Goal: Transaction & Acquisition: Book appointment/travel/reservation

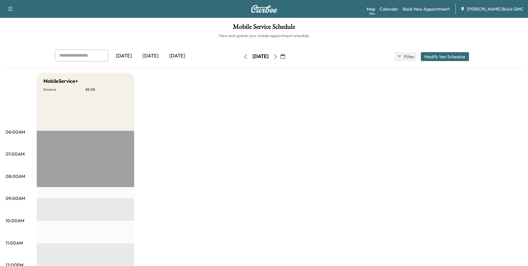
click at [285, 56] on icon "button" at bounding box center [283, 56] width 4 height 4
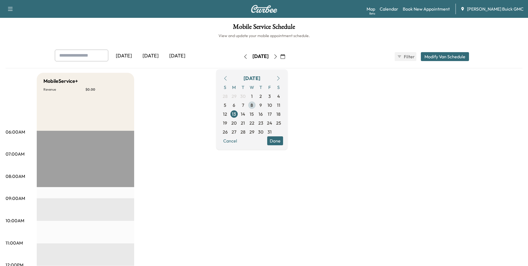
click at [253, 104] on span "8" at bounding box center [252, 105] width 3 height 7
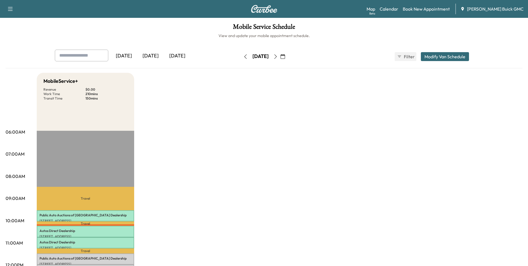
drag, startPoint x: 241, startPoint y: 97, endPoint x: 238, endPoint y: 91, distance: 7.2
click at [285, 56] on icon "button" at bounding box center [283, 56] width 4 height 4
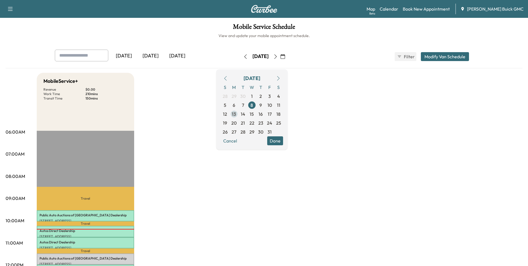
click at [236, 113] on span "13" at bounding box center [234, 114] width 4 height 7
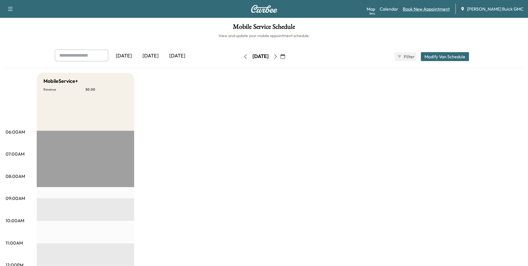
click at [442, 7] on link "Book New Appointment" at bounding box center [426, 9] width 47 height 7
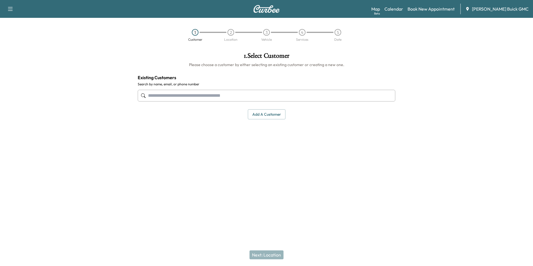
click at [243, 94] on input "text" at bounding box center [266, 96] width 257 height 12
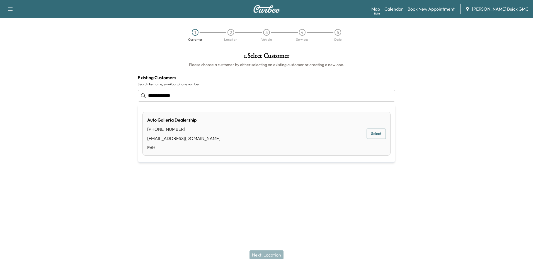
click at [376, 131] on button "Select" at bounding box center [375, 133] width 19 height 10
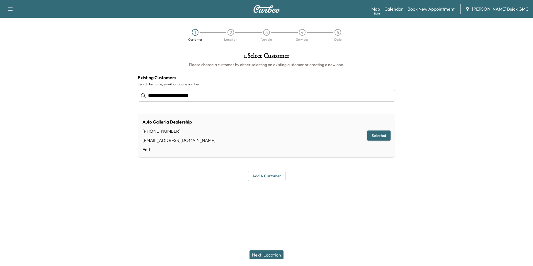
type input "**********"
click at [271, 253] on button "Next: Location" at bounding box center [266, 254] width 34 height 9
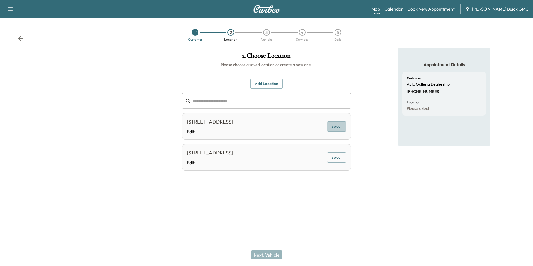
click at [335, 123] on button "Select" at bounding box center [336, 126] width 19 height 10
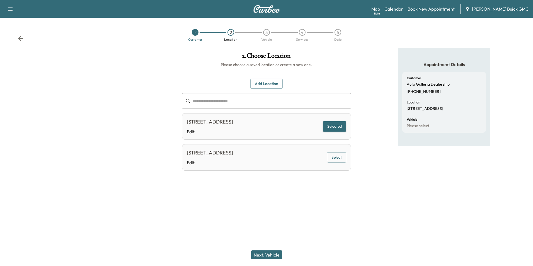
click at [275, 253] on button "Next: Vehicle" at bounding box center [266, 254] width 31 height 9
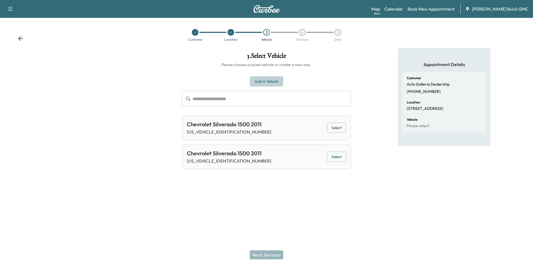
click at [271, 80] on button "Add a Vehicle" at bounding box center [266, 81] width 33 height 10
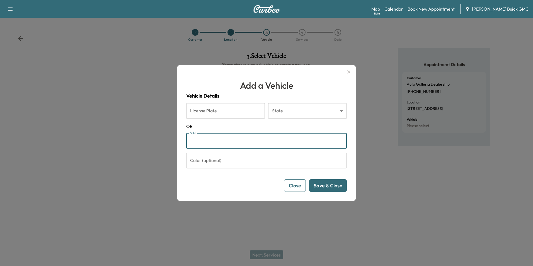
drag, startPoint x: 229, startPoint y: 138, endPoint x: 248, endPoint y: 136, distance: 19.4
click at [230, 138] on input "VIN" at bounding box center [266, 141] width 160 height 16
type input "**********"
click at [326, 186] on button "Save & Close" at bounding box center [328, 185] width 38 height 13
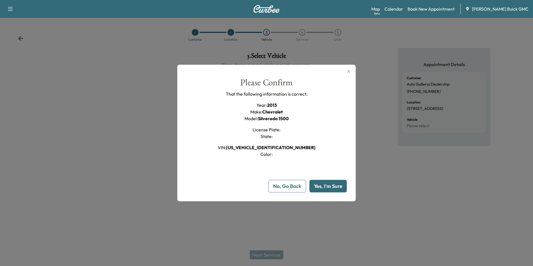
click at [326, 184] on button "Yes, I'm Sure" at bounding box center [327, 186] width 37 height 13
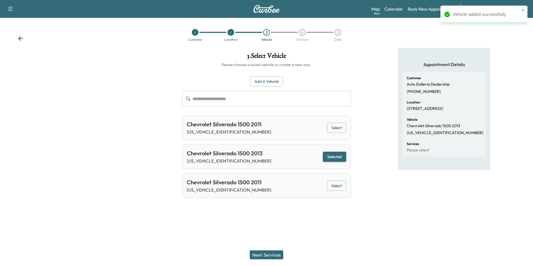
click at [270, 252] on button "Next: Services" at bounding box center [266, 254] width 33 height 9
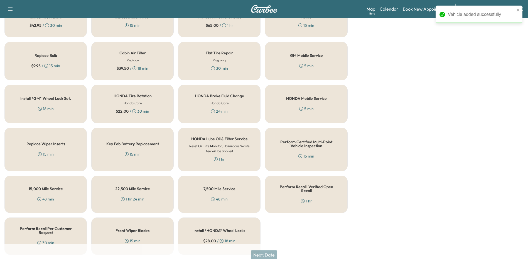
scroll to position [159, 0]
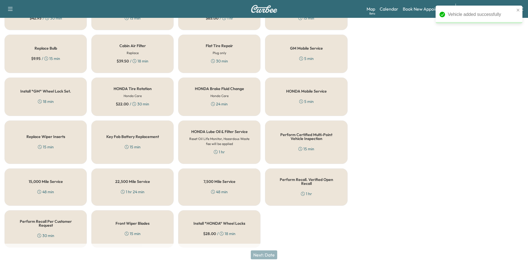
click at [31, 222] on h5 "Perform Recall Per Customer Request" at bounding box center [46, 223] width 64 height 8
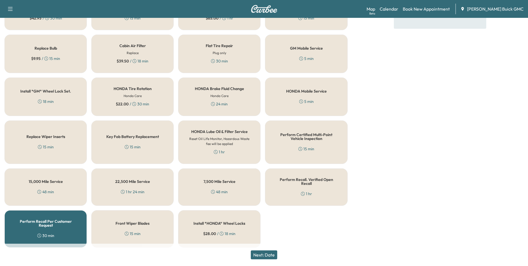
click at [266, 252] on button "Next: Date" at bounding box center [264, 254] width 26 height 9
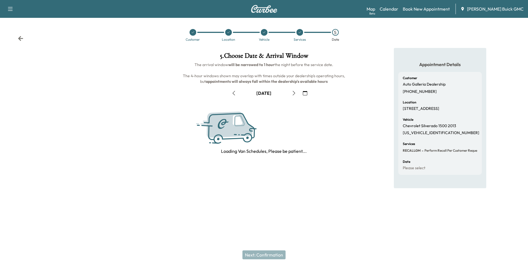
scroll to position [0, 0]
click at [308, 92] on icon "button" at bounding box center [307, 93] width 4 height 4
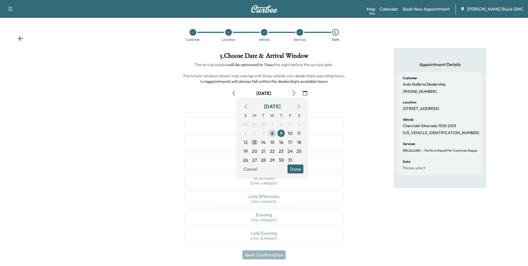
click at [256, 142] on span "13" at bounding box center [255, 142] width 4 height 7
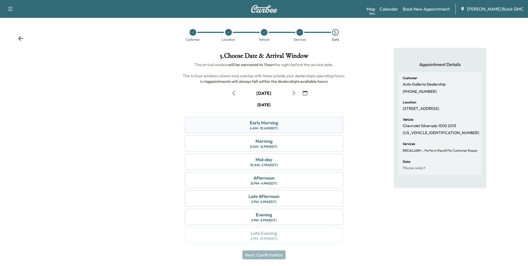
click at [268, 123] on div "Early Morning" at bounding box center [264, 122] width 28 height 7
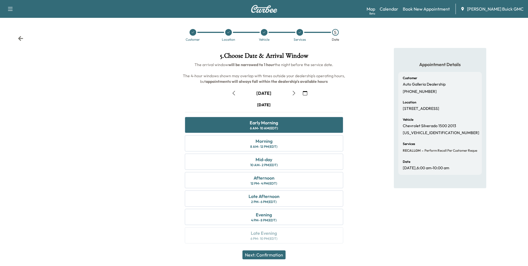
click at [269, 255] on button "Next: Confirmation" at bounding box center [264, 254] width 43 height 9
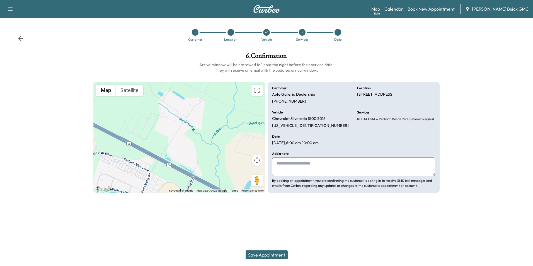
click at [318, 162] on textarea at bounding box center [353, 166] width 163 height 18
type textarea "**********"
click at [274, 252] on button "Save Appointment" at bounding box center [266, 254] width 42 height 9
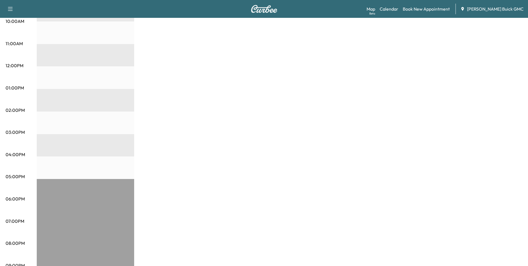
scroll to position [230, 0]
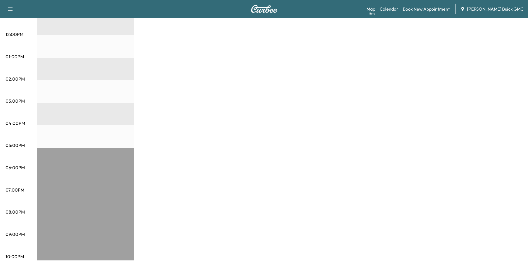
click at [343, 139] on div "MobileService+ Revenue $ 0.00 Work Time 30 mins Transit Time 41 mins Travel Aut…" at bounding box center [280, 51] width 486 height 418
click at [336, 143] on div "MobileService+ Revenue $ 0.00 Work Time 30 mins Transit Time 41 mins Travel Aut…" at bounding box center [280, 51] width 486 height 418
drag, startPoint x: 475, startPoint y: 48, endPoint x: 481, endPoint y: 13, distance: 35.5
click at [477, 47] on div "MobileService+ Revenue $ 0.00 Work Time 30 mins Transit Time 41 mins Travel Aut…" at bounding box center [280, 51] width 486 height 418
click at [486, 74] on div "MobileService+ Revenue $ 0.00 Work Time 30 mins Transit Time 41 mins Travel Aut…" at bounding box center [280, 51] width 486 height 418
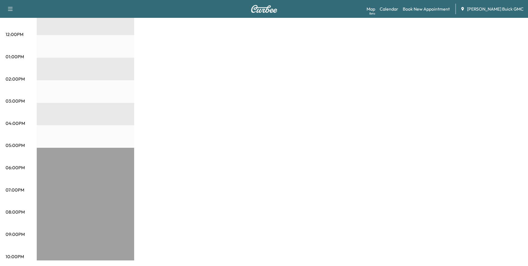
click at [268, 96] on div "MobileService+ Revenue $ 0.00 Work Time 30 mins Transit Time 41 mins Travel Aut…" at bounding box center [280, 51] width 486 height 418
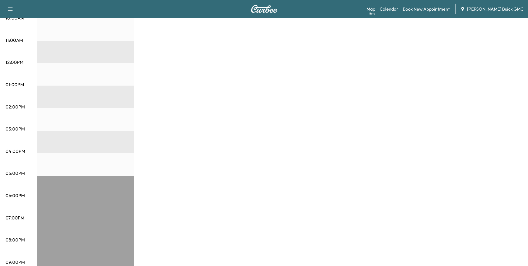
click at [261, 26] on div "MobileService+ Revenue $ 0.00 Work Time 30 mins Transit Time 41 mins Travel Aut…" at bounding box center [280, 79] width 486 height 418
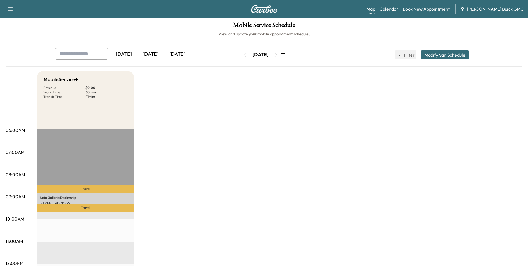
scroll to position [0, 0]
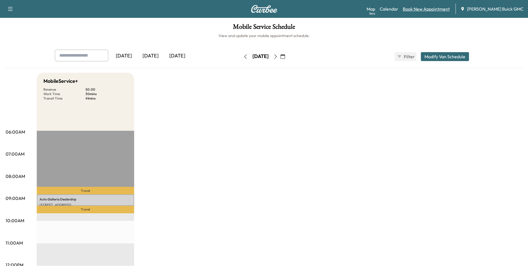
click at [425, 8] on link "Book New Appointment" at bounding box center [426, 9] width 47 height 7
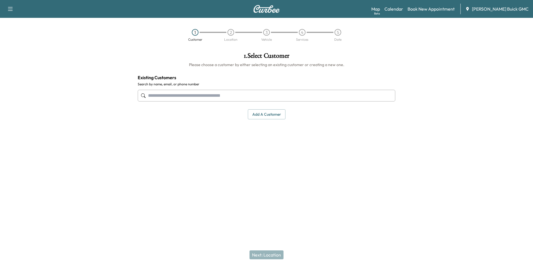
click at [192, 94] on input "text" at bounding box center [266, 96] width 257 height 12
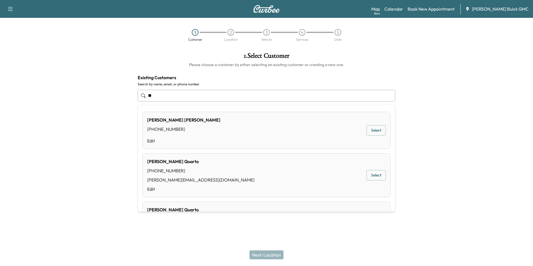
type input "*"
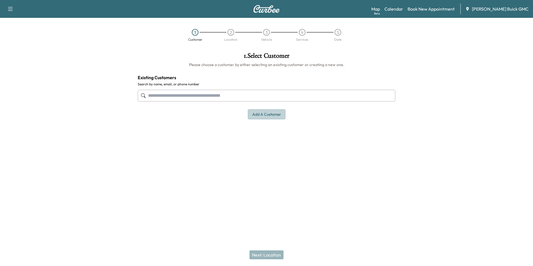
click at [265, 114] on button "Add a customer" at bounding box center [267, 114] width 38 height 10
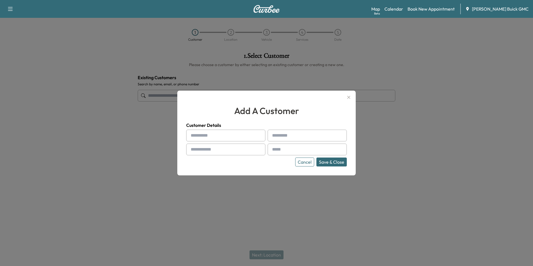
click at [215, 136] on input "text" at bounding box center [225, 136] width 79 height 12
type input "**********"
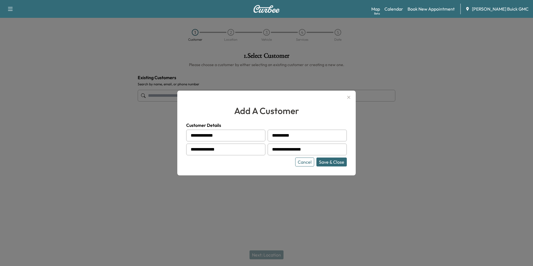
click at [267, 164] on div "Cancel Save & Close" at bounding box center [266, 161] width 160 height 9
click at [331, 161] on button "Save & Close" at bounding box center [331, 161] width 30 height 9
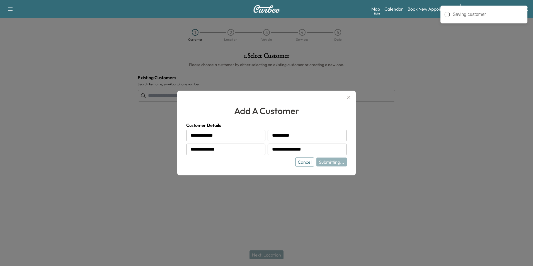
type input "**********"
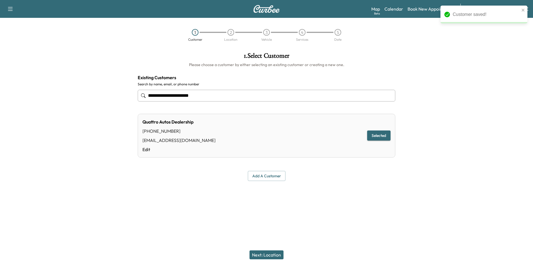
click at [272, 252] on button "Next: Location" at bounding box center [266, 254] width 34 height 9
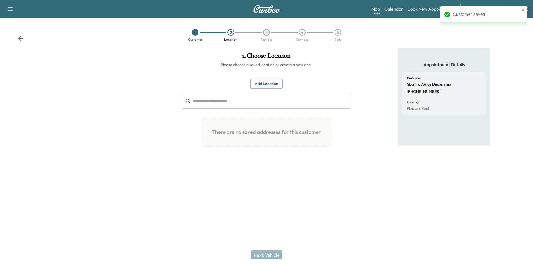
click at [264, 82] on button "Add Location" at bounding box center [266, 84] width 32 height 10
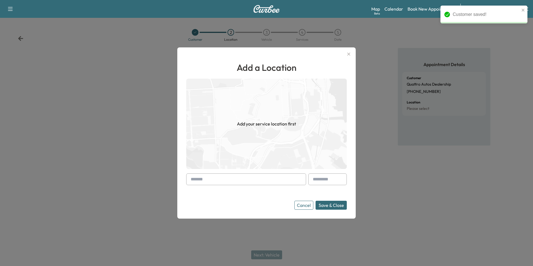
click at [233, 181] on input "text" at bounding box center [246, 179] width 120 height 12
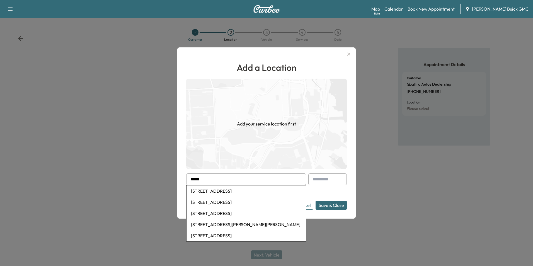
click at [240, 190] on li "[STREET_ADDRESS]" at bounding box center [245, 190] width 119 height 11
type input "**********"
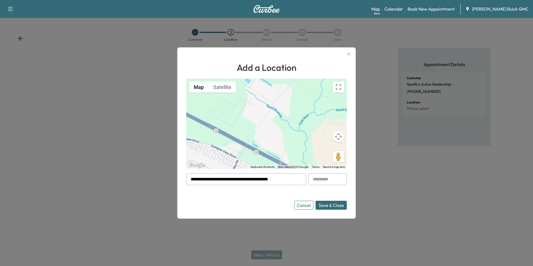
click at [325, 204] on button "Save & Close" at bounding box center [330, 205] width 31 height 9
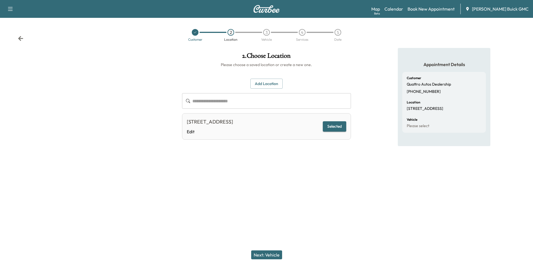
click at [334, 125] on button "Selected" at bounding box center [334, 126] width 23 height 10
click at [264, 255] on button "Next: Vehicle" at bounding box center [266, 254] width 31 height 9
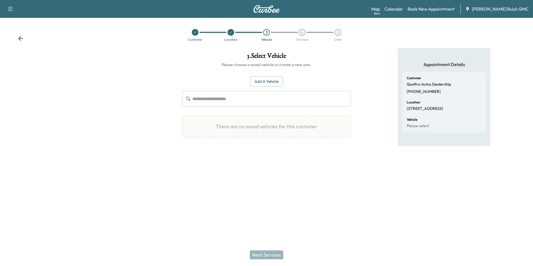
click at [267, 80] on button "Add a Vehicle" at bounding box center [266, 81] width 33 height 10
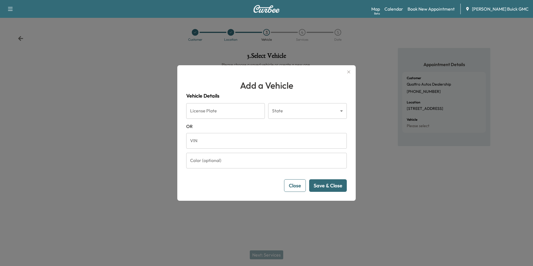
click at [218, 140] on input "VIN" at bounding box center [266, 141] width 160 height 16
type input "**********"
click at [320, 186] on button "Save & Close" at bounding box center [328, 185] width 38 height 13
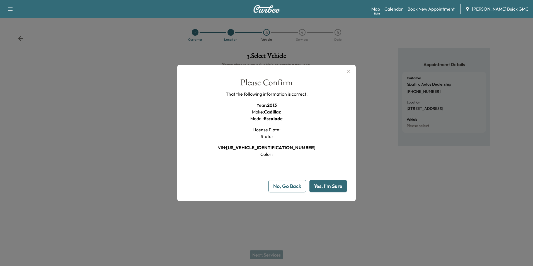
click at [320, 186] on button "Yes, I'm Sure" at bounding box center [327, 186] width 37 height 13
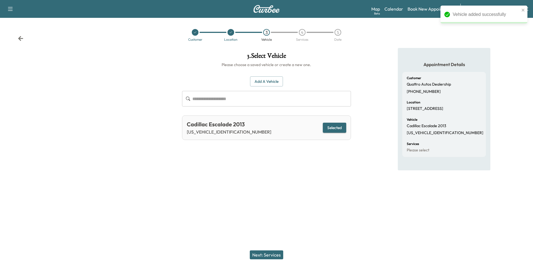
click at [273, 254] on button "Next: Services" at bounding box center [266, 254] width 33 height 9
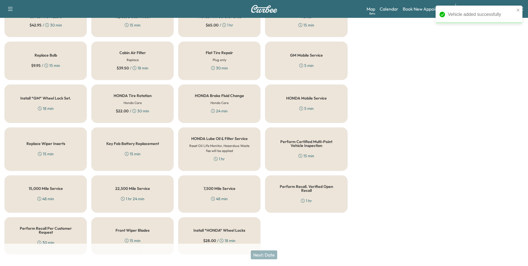
scroll to position [159, 0]
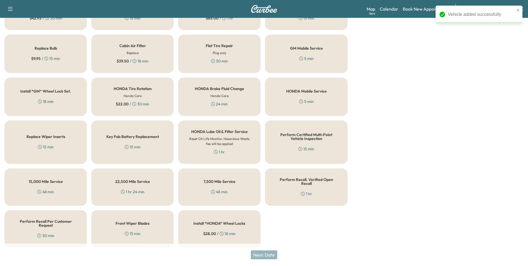
click at [51, 221] on h5 "Perform Recall Per Customer Request" at bounding box center [46, 223] width 64 height 8
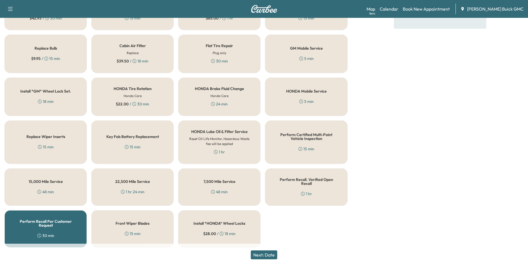
click at [270, 253] on button "Next: Date" at bounding box center [264, 254] width 26 height 9
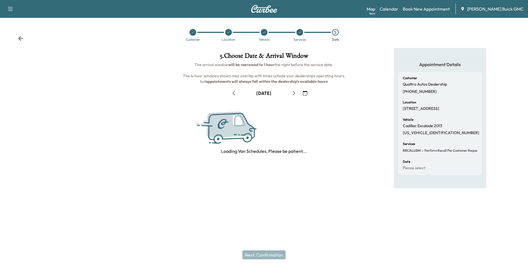
scroll to position [0, 0]
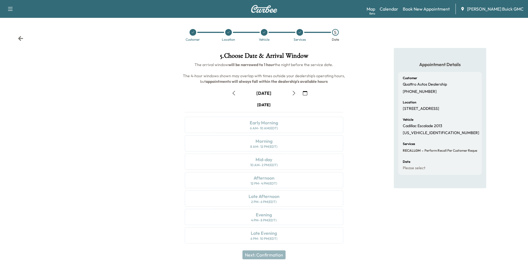
click at [304, 92] on icon "button" at bounding box center [305, 93] width 4 height 4
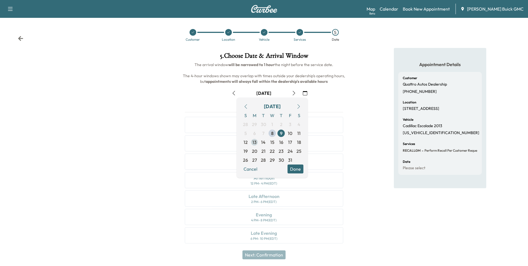
click at [254, 140] on span "13" at bounding box center [255, 142] width 4 height 7
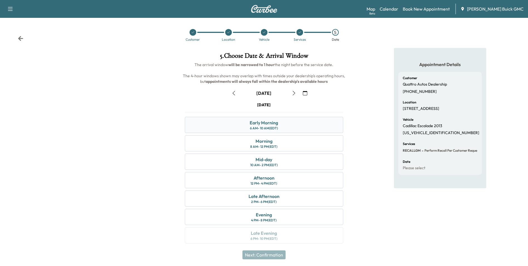
click at [279, 122] on div "Early Morning 6 AM - 10 AM (EDT)" at bounding box center [264, 125] width 158 height 16
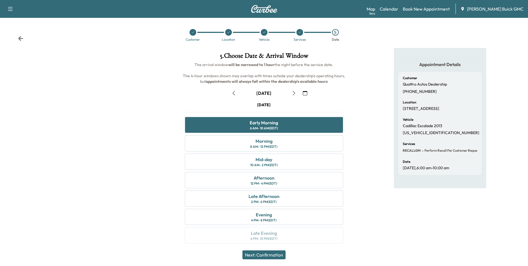
click at [272, 254] on button "Next: Confirmation" at bounding box center [264, 254] width 43 height 9
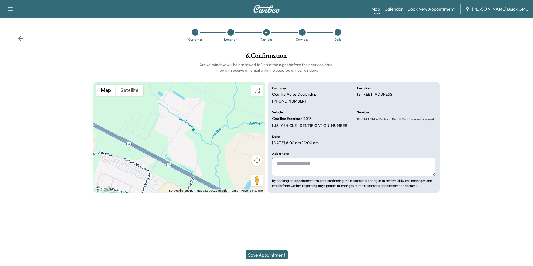
click at [298, 166] on textarea at bounding box center [353, 166] width 163 height 18
type textarea "**********"
click at [280, 253] on button "Save Appointment" at bounding box center [266, 254] width 42 height 9
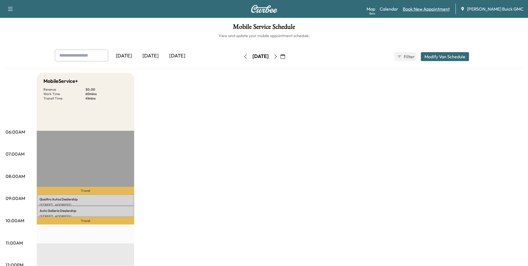
click at [425, 8] on link "Book New Appointment" at bounding box center [426, 9] width 47 height 7
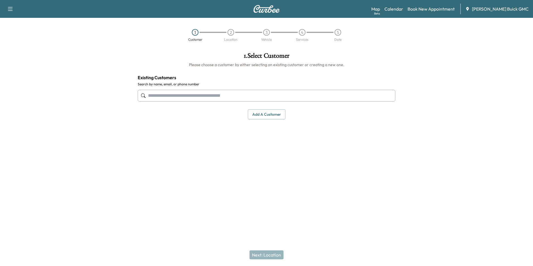
click at [180, 100] on input "text" at bounding box center [266, 96] width 257 height 12
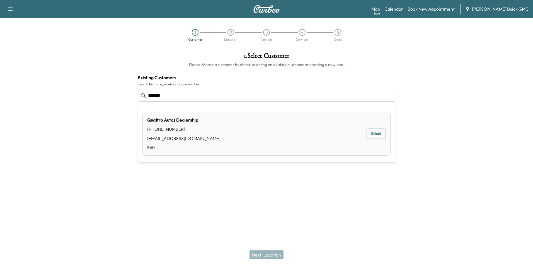
click at [370, 131] on button "Select" at bounding box center [375, 133] width 19 height 10
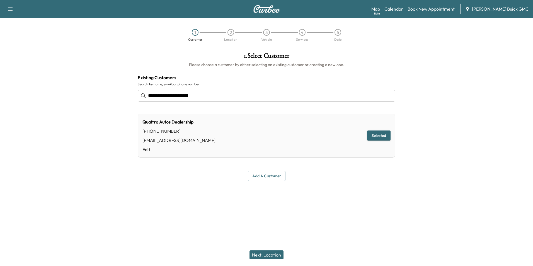
type input "**********"
click at [265, 253] on button "Next: Location" at bounding box center [266, 254] width 34 height 9
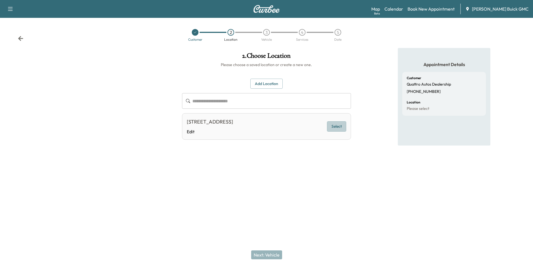
drag, startPoint x: 336, startPoint y: 124, endPoint x: 335, endPoint y: 128, distance: 4.1
click at [336, 125] on button "Select" at bounding box center [336, 126] width 19 height 10
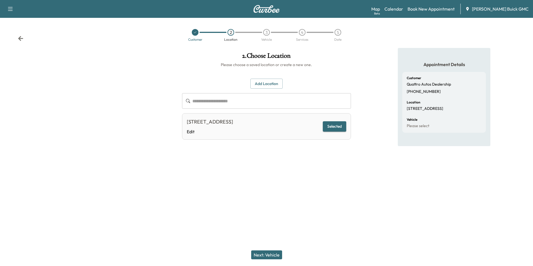
click at [278, 254] on button "Next: Vehicle" at bounding box center [266, 254] width 31 height 9
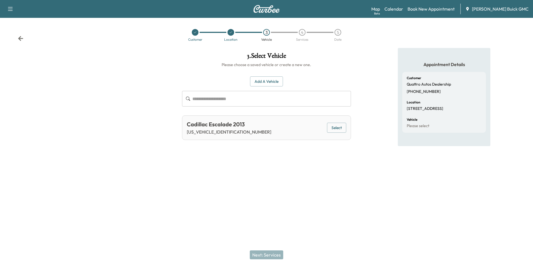
click at [277, 79] on button "Add a Vehicle" at bounding box center [266, 81] width 33 height 10
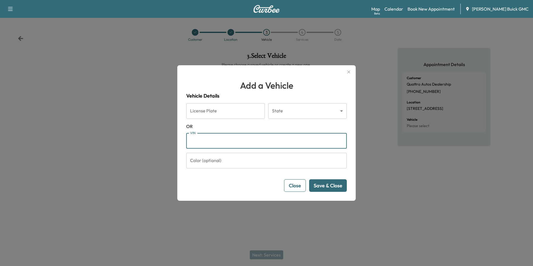
click at [238, 142] on input "VIN" at bounding box center [266, 141] width 160 height 16
type input "**********"
click at [322, 185] on button "Save & Close" at bounding box center [328, 185] width 38 height 13
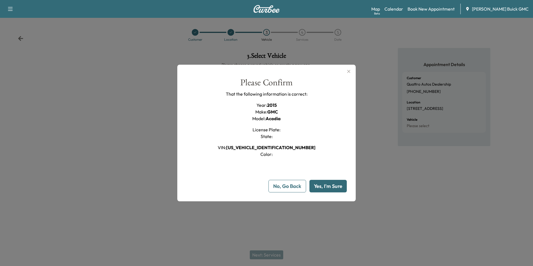
click at [325, 185] on button "Yes, I'm Sure" at bounding box center [327, 186] width 37 height 13
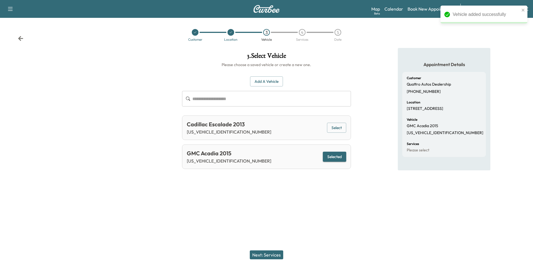
click at [274, 254] on button "Next: Services" at bounding box center [266, 254] width 33 height 9
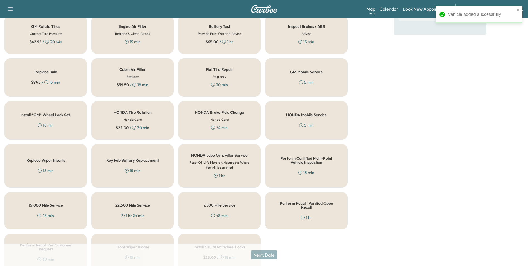
scroll to position [159, 0]
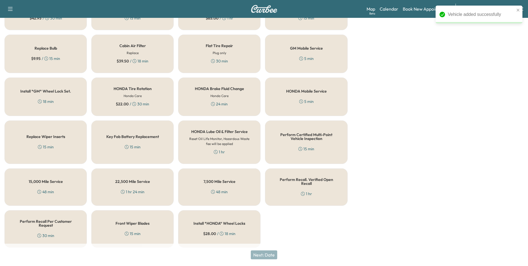
click at [26, 219] on h5 "Perform Recall Per Customer Request" at bounding box center [46, 223] width 64 height 8
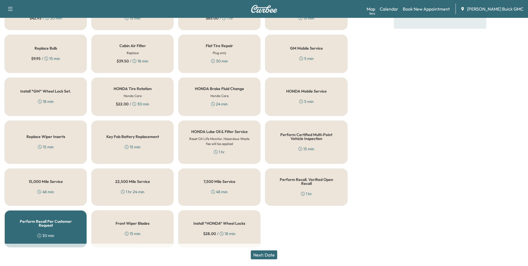
click at [269, 253] on button "Next: Date" at bounding box center [264, 254] width 26 height 9
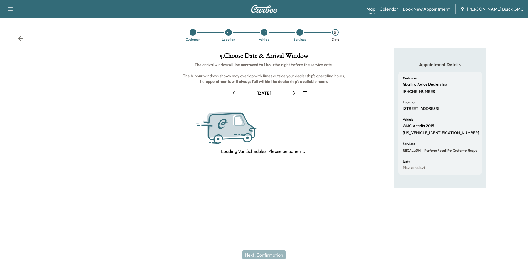
scroll to position [0, 0]
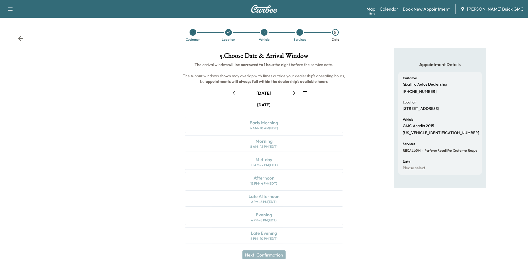
click at [308, 92] on icon "button" at bounding box center [305, 93] width 4 height 4
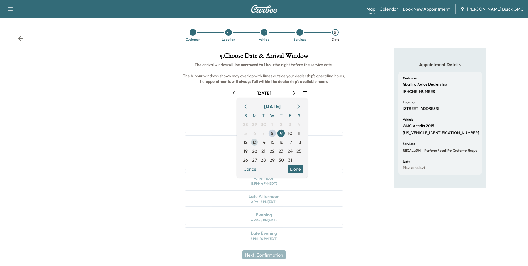
click at [255, 140] on span "13" at bounding box center [255, 142] width 4 height 7
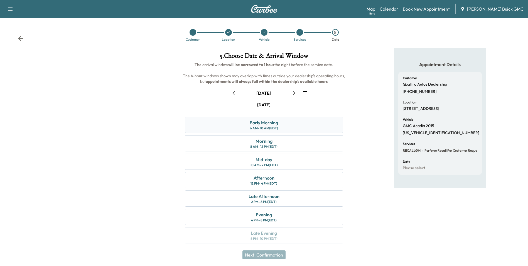
click at [270, 121] on div "Early Morning" at bounding box center [264, 122] width 28 height 7
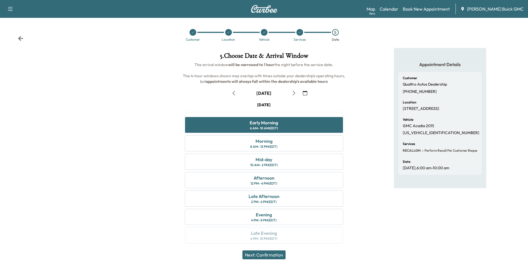
click at [272, 253] on button "Next: Confirmation" at bounding box center [264, 254] width 43 height 9
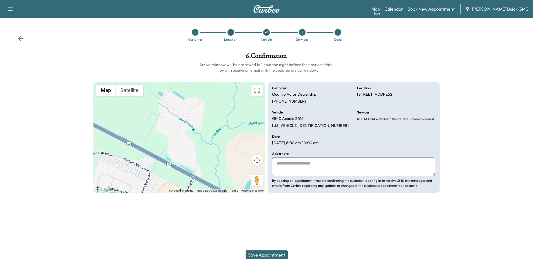
drag, startPoint x: 301, startPoint y: 163, endPoint x: 215, endPoint y: 217, distance: 101.8
click at [301, 163] on textarea at bounding box center [353, 166] width 163 height 18
type textarea "**********"
click at [268, 254] on button "Save Appointment" at bounding box center [266, 254] width 42 height 9
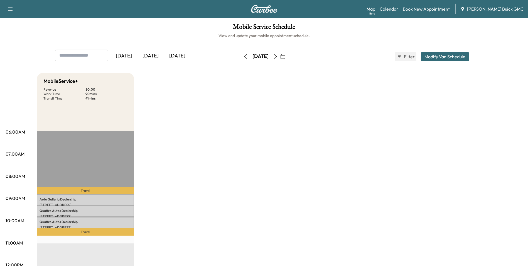
drag, startPoint x: 369, startPoint y: 127, endPoint x: 355, endPoint y: 119, distance: 15.5
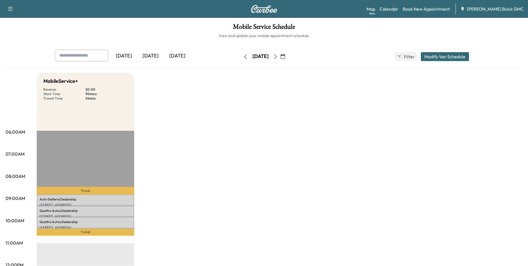
click at [433, 8] on link "Book New Appointment" at bounding box center [426, 9] width 47 height 7
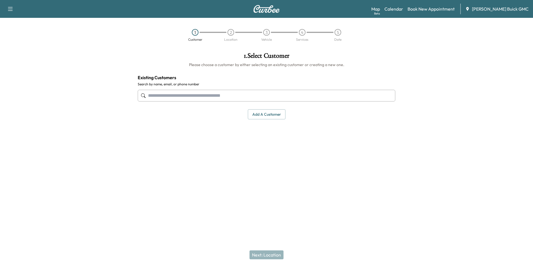
click at [217, 86] on div "1 . Select Customer Please choose a customer by either selecting an existing cu…" at bounding box center [266, 86] width 266 height 76
click at [218, 99] on input "text" at bounding box center [266, 96] width 257 height 12
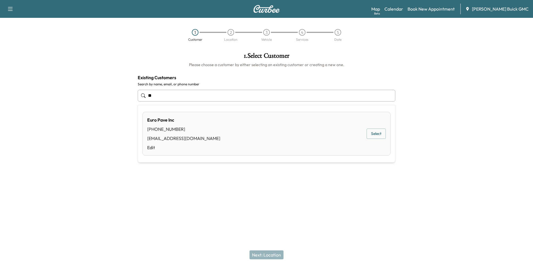
type input "*"
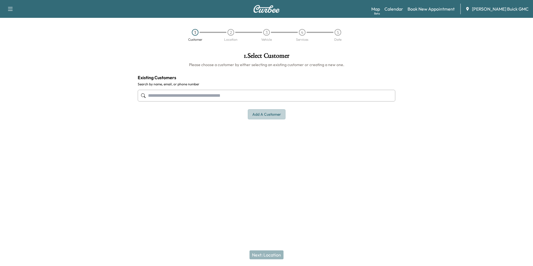
click at [270, 113] on button "Add a customer" at bounding box center [267, 114] width 38 height 10
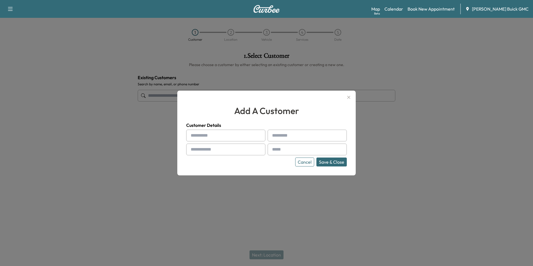
drag, startPoint x: 204, startPoint y: 138, endPoint x: 196, endPoint y: 133, distance: 9.7
click at [204, 138] on input "text" at bounding box center [225, 136] width 79 height 12
type input "**********"
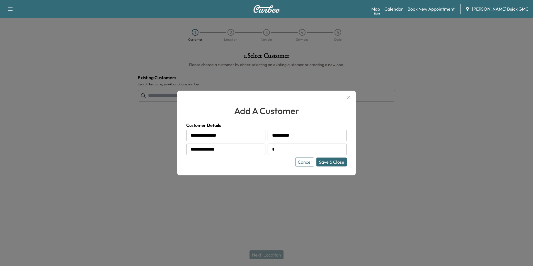
type input "**********"
click at [269, 162] on div "Cancel Save & Close" at bounding box center [266, 161] width 160 height 9
click at [335, 163] on button "Save & Close" at bounding box center [331, 161] width 30 height 9
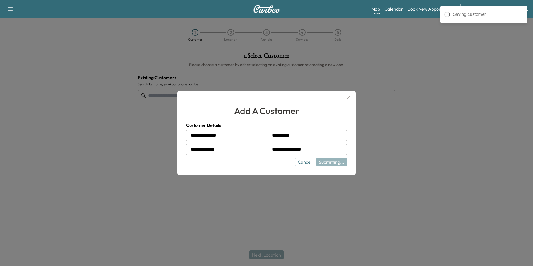
type input "**********"
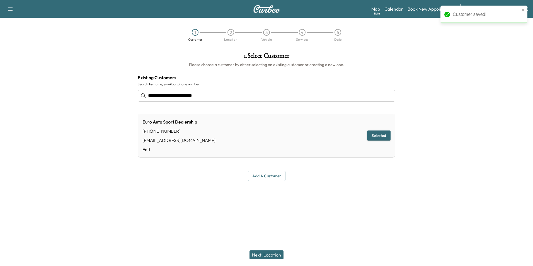
click at [270, 254] on button "Next: Location" at bounding box center [266, 254] width 34 height 9
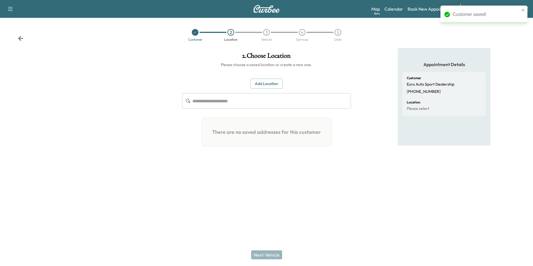
click at [265, 83] on button "Add Location" at bounding box center [266, 84] width 32 height 10
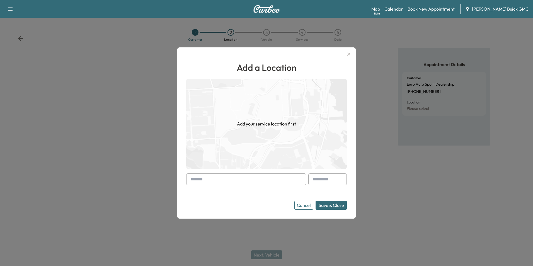
click at [245, 176] on input "text" at bounding box center [246, 179] width 120 height 12
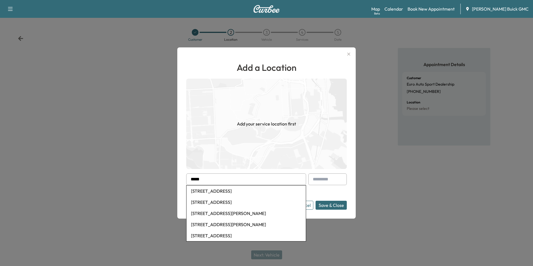
click at [246, 191] on li "[STREET_ADDRESS]" at bounding box center [245, 190] width 119 height 11
type input "**********"
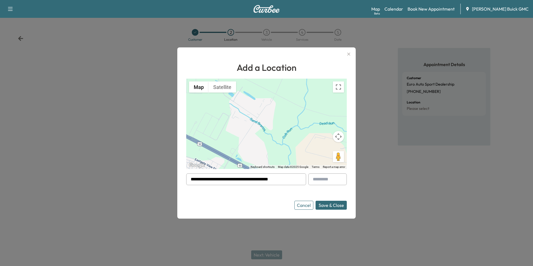
click at [326, 203] on button "Save & Close" at bounding box center [330, 205] width 31 height 9
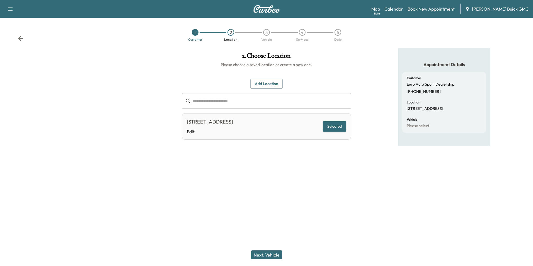
click at [271, 253] on button "Next: Vehicle" at bounding box center [266, 254] width 31 height 9
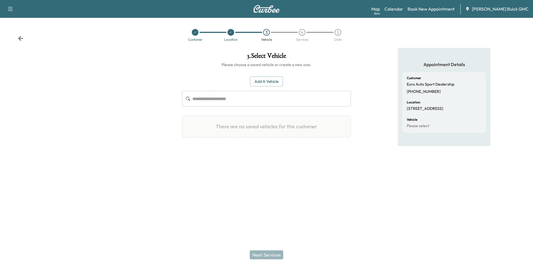
click at [263, 79] on button "Add a Vehicle" at bounding box center [266, 81] width 33 height 10
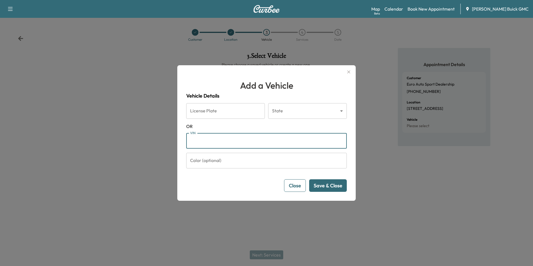
click at [226, 138] on input "VIN" at bounding box center [266, 141] width 160 height 16
type input "**********"
click at [323, 186] on button "Save & Close" at bounding box center [328, 185] width 38 height 13
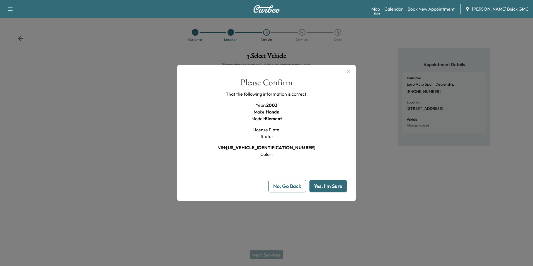
click at [325, 185] on button "Yes, I'm Sure" at bounding box center [327, 186] width 37 height 13
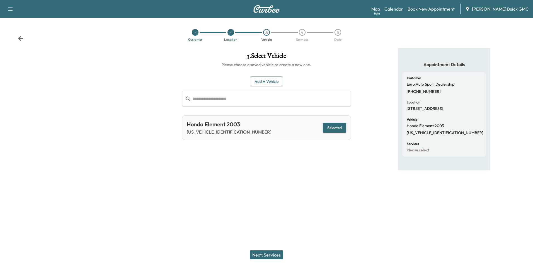
click at [269, 253] on button "Next: Services" at bounding box center [266, 254] width 33 height 9
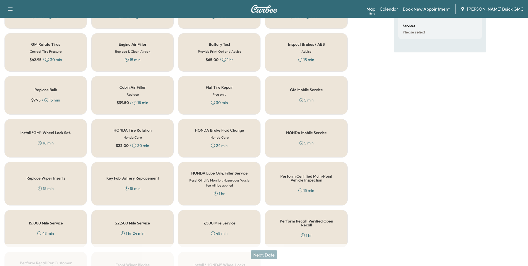
scroll to position [159, 0]
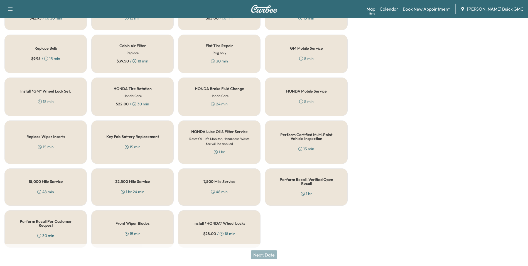
click at [55, 224] on div "Perform Recall Per Customer Request 30 min" at bounding box center [45, 228] width 82 height 37
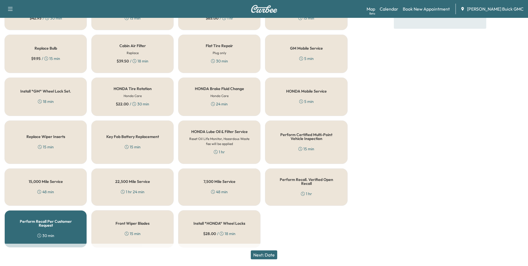
click at [266, 253] on button "Next: Date" at bounding box center [264, 254] width 26 height 9
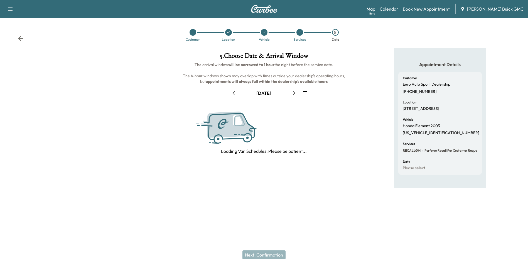
scroll to position [0, 0]
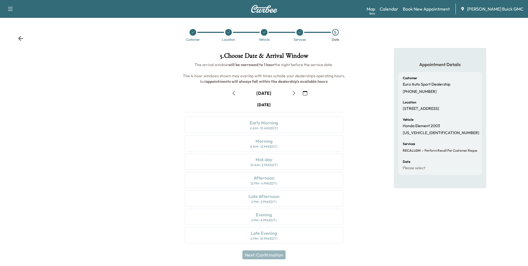
click at [307, 92] on icon "button" at bounding box center [305, 93] width 4 height 4
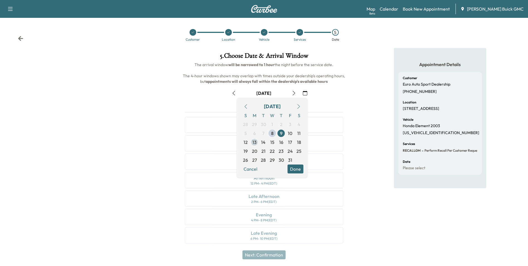
click at [255, 142] on span "13" at bounding box center [255, 142] width 4 height 7
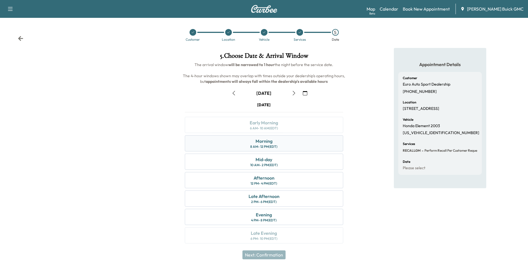
click at [283, 143] on div "Morning 8 AM - 12 PM (EDT)" at bounding box center [264, 143] width 158 height 16
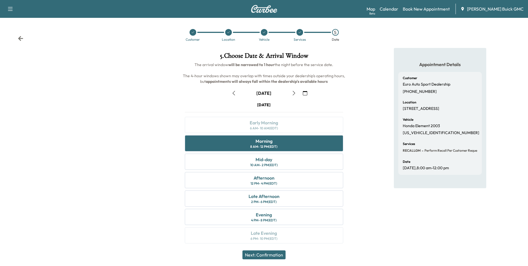
click at [273, 254] on button "Next: Confirmation" at bounding box center [264, 254] width 43 height 9
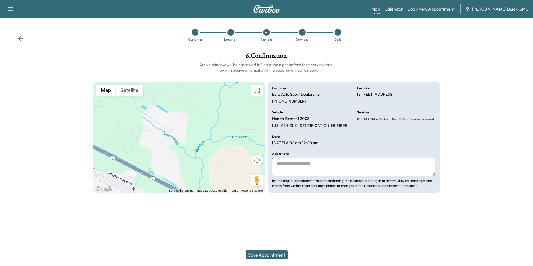
click at [301, 166] on textarea at bounding box center [353, 166] width 163 height 18
type textarea "**********"
click at [276, 253] on button "Save Appointment" at bounding box center [266, 254] width 42 height 9
